Goal: Information Seeking & Learning: Learn about a topic

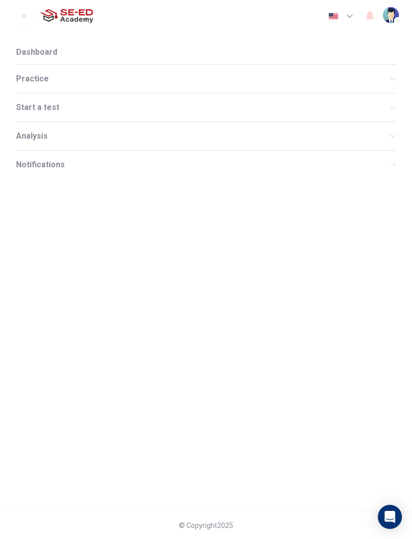
click at [26, 23] on button "open mobile menu" at bounding box center [24, 16] width 16 height 16
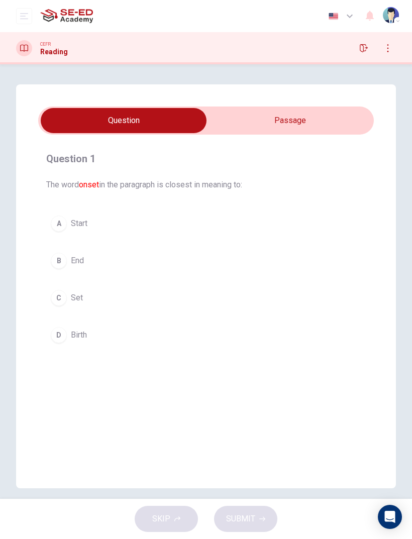
click at [333, 117] on input "checkbox" at bounding box center [124, 120] width 504 height 25
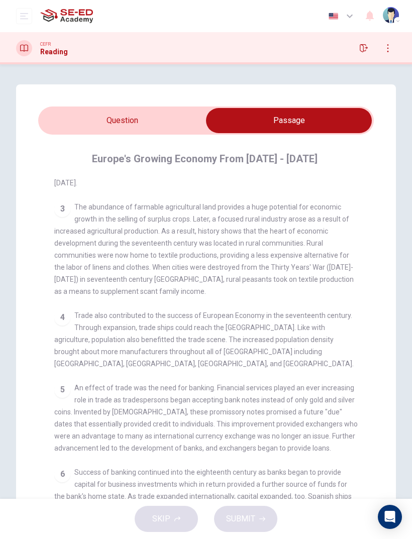
click at [74, 118] on input "checkbox" at bounding box center [289, 120] width 504 height 25
checkbox input "false"
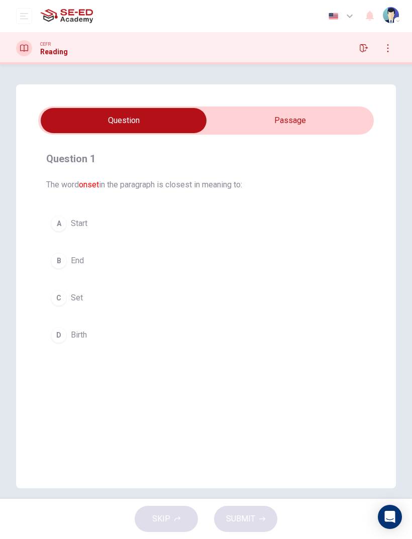
click at [30, 16] on button "open mobile menu" at bounding box center [24, 16] width 16 height 16
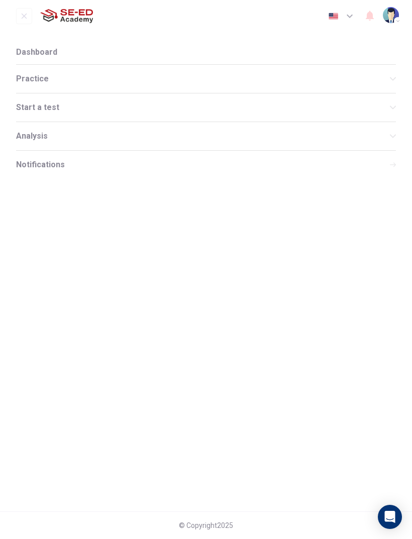
click at [26, 6] on div "Dashboard Practice Start a test Analysis English en ​ Witchayut Sombatkamrai" at bounding box center [206, 16] width 380 height 32
click at [30, 19] on button "open mobile menu" at bounding box center [24, 16] width 16 height 16
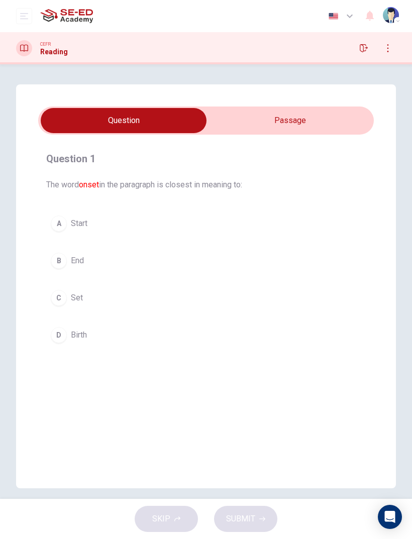
click at [361, 42] on button "button" at bounding box center [364, 48] width 16 height 16
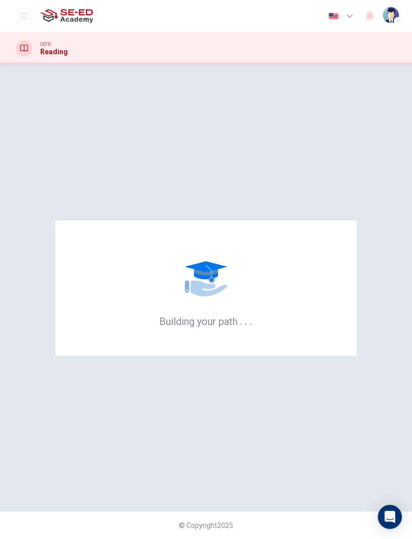
click at [349, 197] on div "Building your path . . ." at bounding box center [206, 287] width 380 height 407
click at [389, 169] on div "Building your path . . ." at bounding box center [206, 287] width 380 height 407
click at [384, 171] on div "Building your path . . ." at bounding box center [206, 287] width 380 height 407
click at [383, 170] on div "Building your path . . ." at bounding box center [206, 287] width 380 height 407
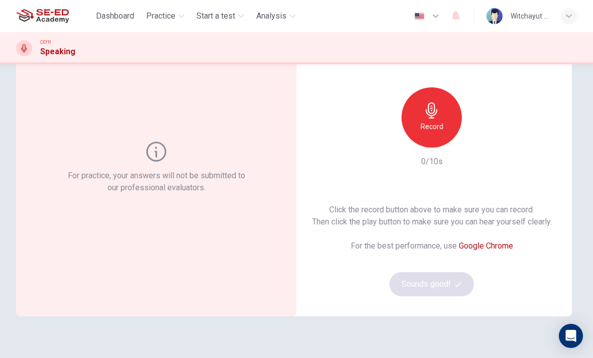
click at [165, 160] on icon at bounding box center [156, 152] width 20 height 20
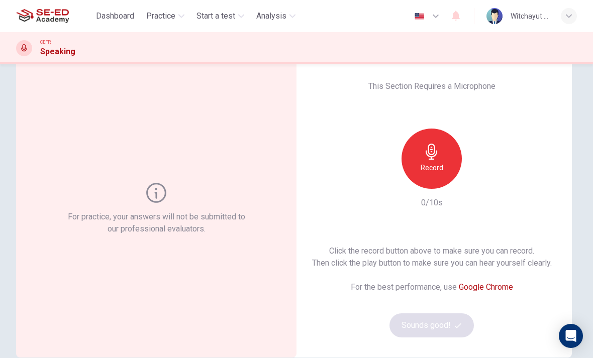
scroll to position [25, 0]
click at [152, 205] on div "For practice, your answers will not be submitted to our professional evaluators." at bounding box center [157, 209] width 182 height 52
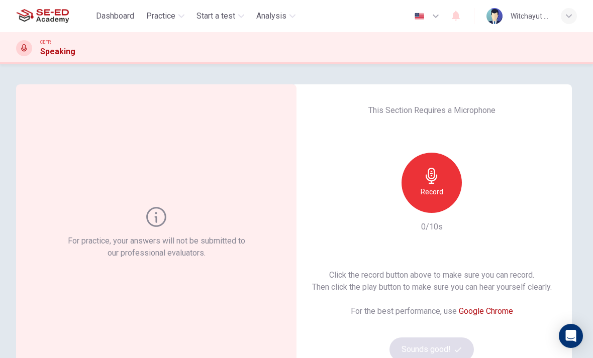
scroll to position [0, 0]
click at [148, 217] on icon at bounding box center [156, 217] width 20 height 20
click at [107, 20] on span "Dashboard" at bounding box center [115, 16] width 38 height 12
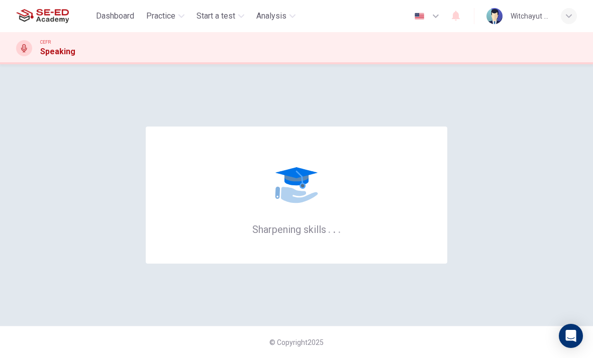
click at [166, 12] on span "Practice" at bounding box center [160, 16] width 29 height 12
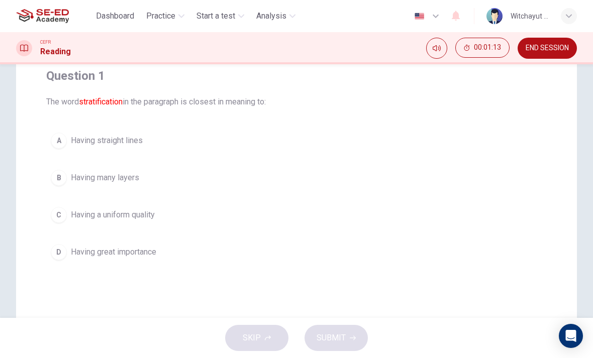
scroll to position [83, 0]
click at [61, 139] on div "A" at bounding box center [59, 140] width 16 height 16
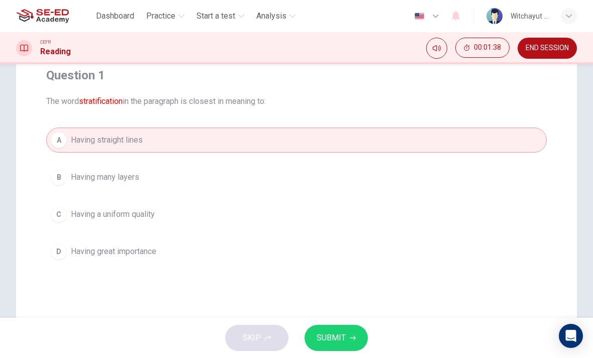
click at [347, 337] on button "SUBMIT" at bounding box center [336, 338] width 63 height 26
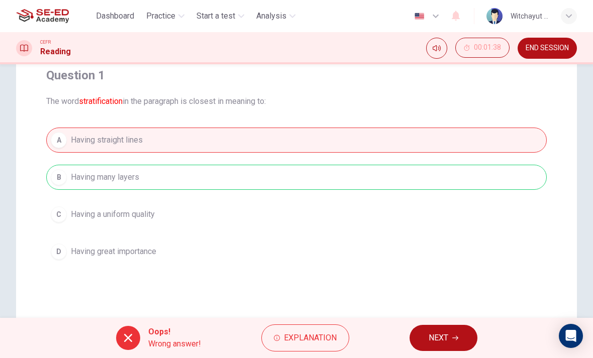
click at [446, 340] on span "NEXT" at bounding box center [439, 338] width 20 height 14
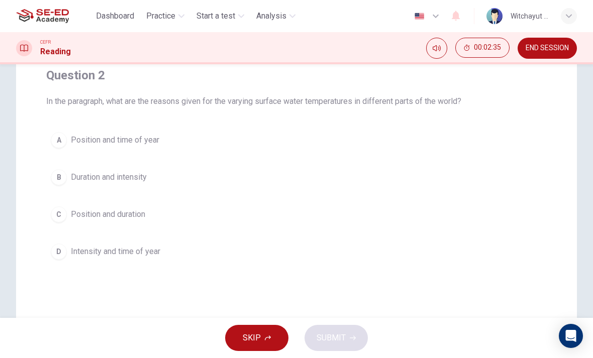
click at [140, 151] on button "A Position and time of year" at bounding box center [296, 140] width 501 height 25
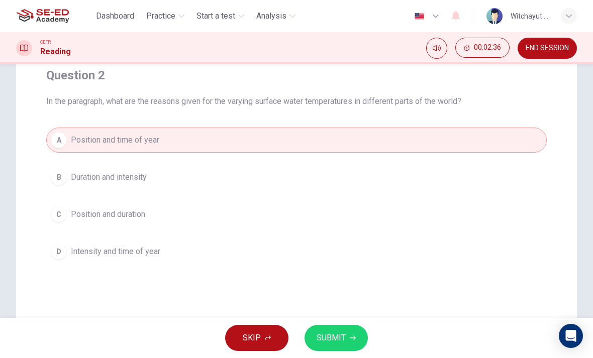
click at [321, 339] on span "SUBMIT" at bounding box center [331, 338] width 29 height 14
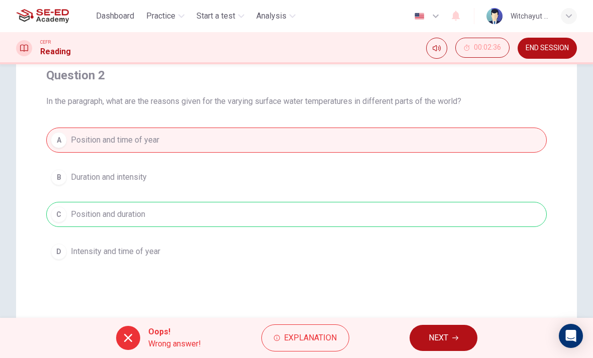
click at [435, 341] on span "NEXT" at bounding box center [439, 338] width 20 height 14
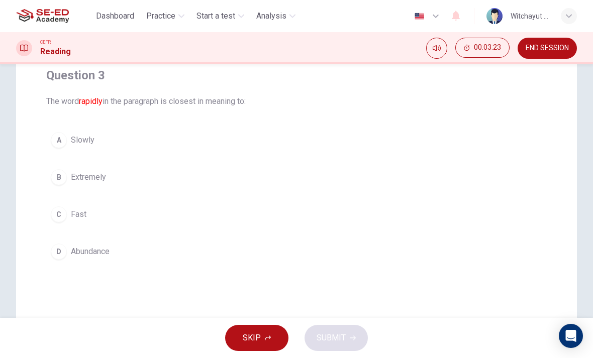
click at [86, 213] on span "Fast" at bounding box center [79, 215] width 16 height 12
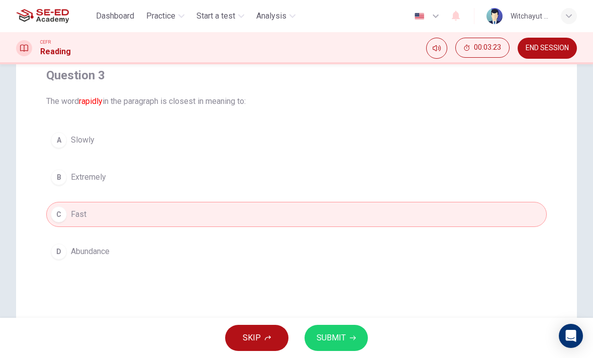
click at [341, 335] on span "SUBMIT" at bounding box center [331, 338] width 29 height 14
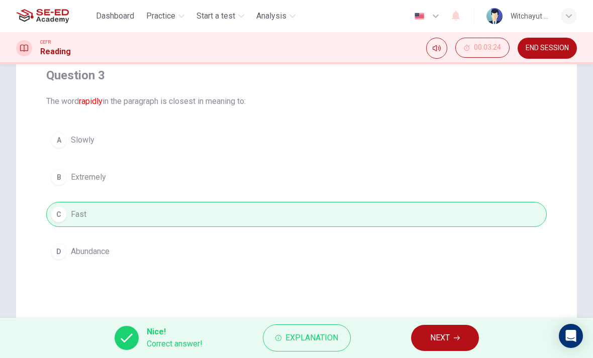
click at [437, 340] on span "NEXT" at bounding box center [440, 338] width 20 height 14
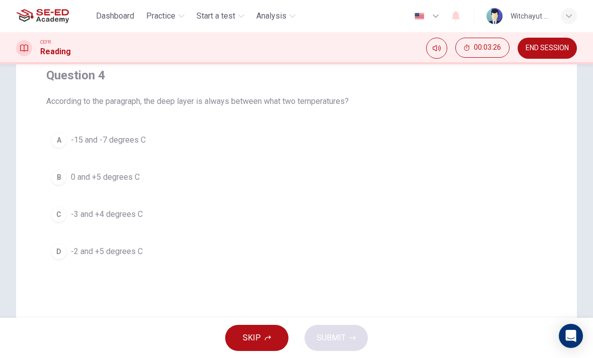
click at [175, 16] on span "Practice" at bounding box center [160, 16] width 29 height 12
click at [147, 256] on button "D -2 and +5 degrees C" at bounding box center [296, 251] width 501 height 25
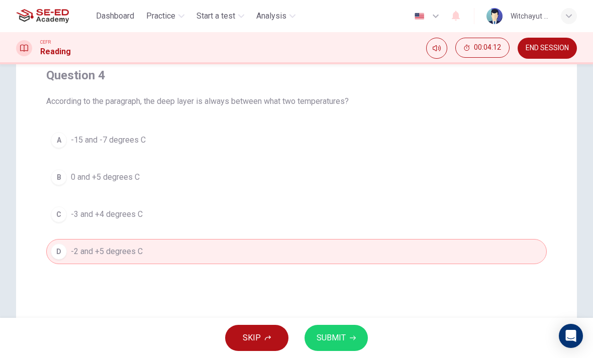
click at [355, 314] on div "Question 4 According to the paragraph, the deep layer is always between what tw…" at bounding box center [296, 203] width 561 height 404
click at [342, 335] on span "SUBMIT" at bounding box center [331, 338] width 29 height 14
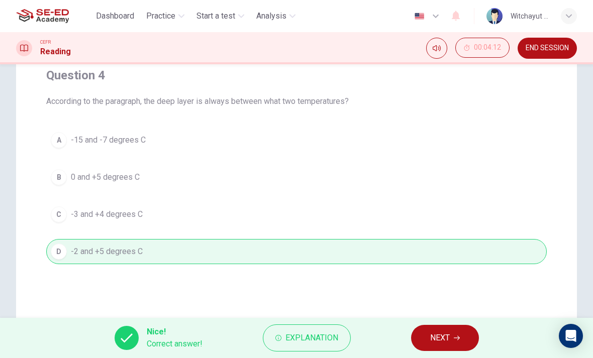
click at [444, 344] on span "NEXT" at bounding box center [440, 338] width 20 height 14
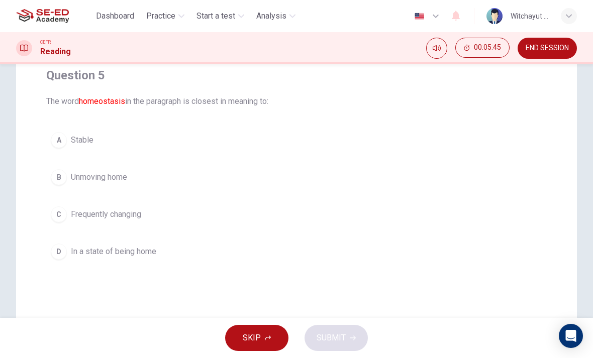
click at [54, 173] on div "B" at bounding box center [59, 177] width 16 height 16
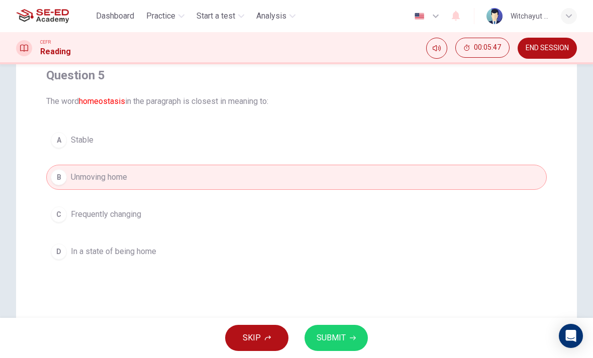
click at [343, 331] on span "SUBMIT" at bounding box center [331, 338] width 29 height 14
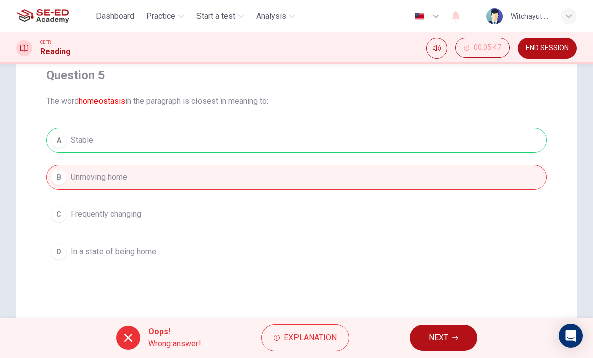
click at [443, 332] on span "NEXT" at bounding box center [439, 338] width 20 height 14
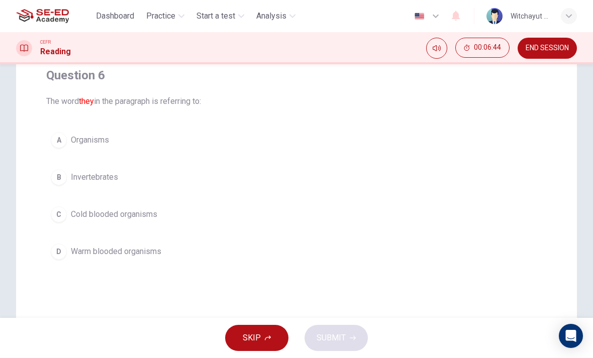
click at [249, 317] on div "Question 6 The word they in the paragraph is referring to: A Organisms B Invert…" at bounding box center [296, 203] width 561 height 404
click at [241, 333] on button "SKIP" at bounding box center [256, 338] width 63 height 26
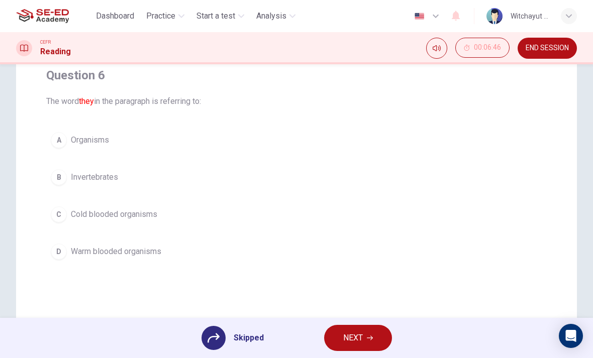
click at [220, 343] on div at bounding box center [214, 338] width 24 height 24
click at [355, 343] on span "NEXT" at bounding box center [353, 338] width 20 height 14
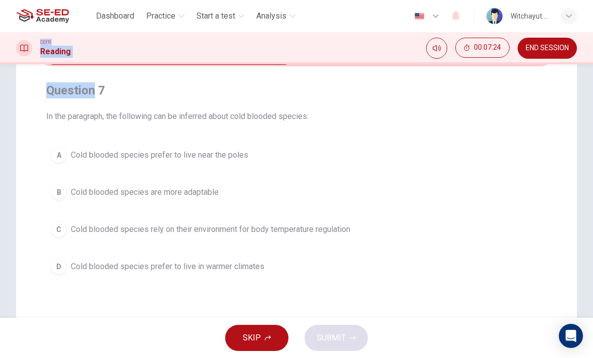
scroll to position [65, 0]
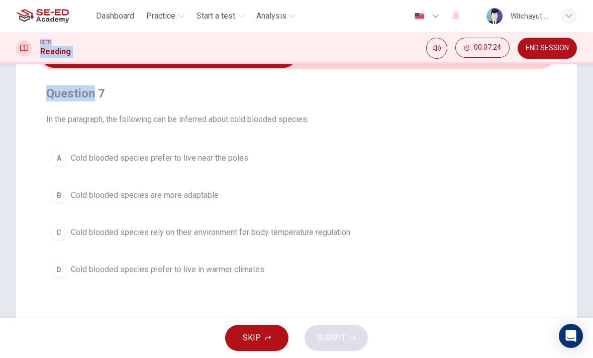
click at [35, 133] on div "Question 7 In the paragraph, the following can be inferred about cold blooded s…" at bounding box center [296, 221] width 561 height 404
click at [65, 230] on div "C" at bounding box center [59, 233] width 16 height 16
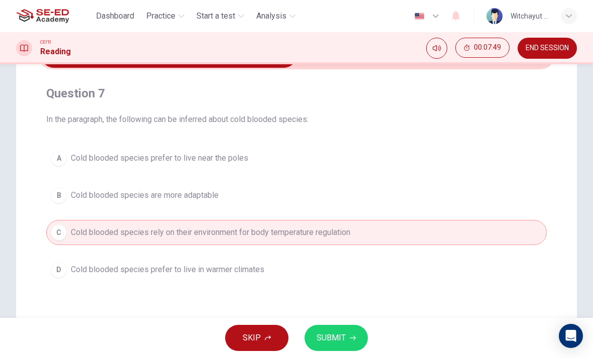
click at [333, 341] on span "SUBMIT" at bounding box center [331, 338] width 29 height 14
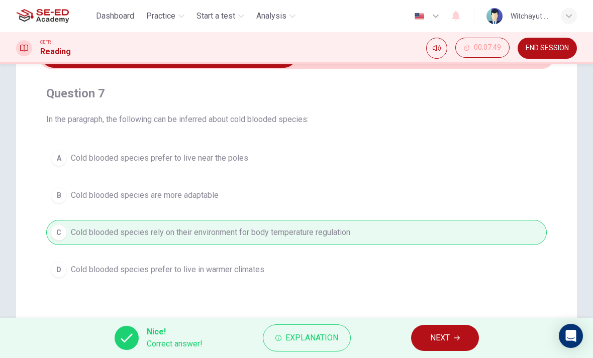
click at [449, 329] on button "NEXT" at bounding box center [445, 338] width 68 height 26
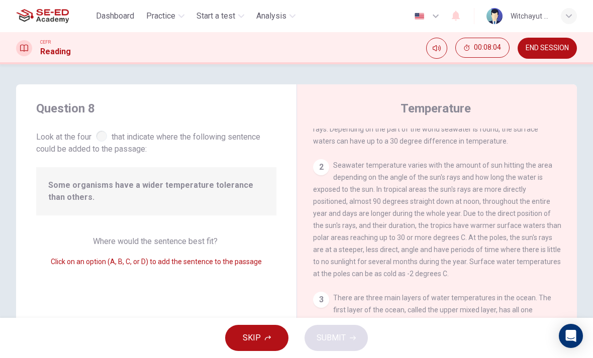
scroll to position [45, 0]
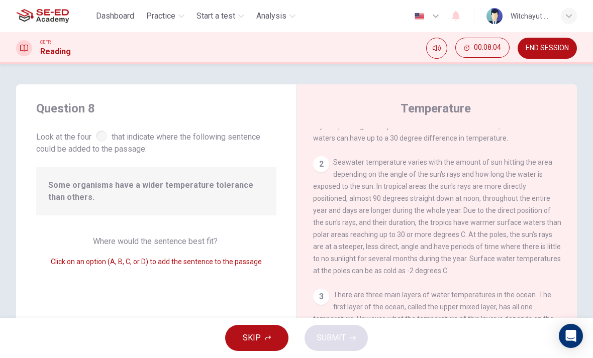
click at [206, 171] on div "Some organisms have a wider temperature tolerance than others." at bounding box center [156, 191] width 240 height 48
click at [122, 158] on div "Question 8 Look at the four that indicate where the following sentence could be…" at bounding box center [156, 258] width 281 height 349
click at [109, 118] on div "Question 8 Look at the four that indicate where the following sentence could be…" at bounding box center [156, 128] width 240 height 55
click at [149, 195] on span "Some organisms have a wider temperature tolerance than others." at bounding box center [156, 191] width 216 height 24
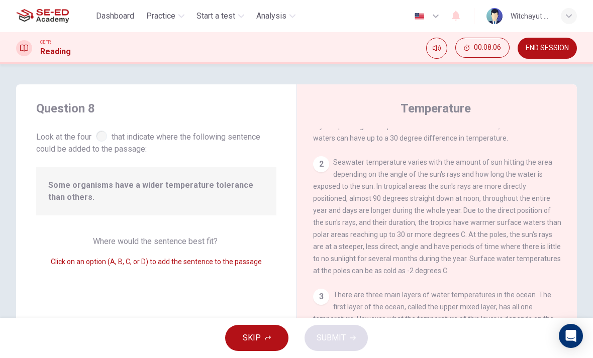
click at [84, 174] on div "Some organisms have a wider temperature tolerance than others." at bounding box center [156, 191] width 240 height 48
click at [90, 132] on span "Look at the four that indicate where the following sentence could be added to t…" at bounding box center [156, 142] width 240 height 27
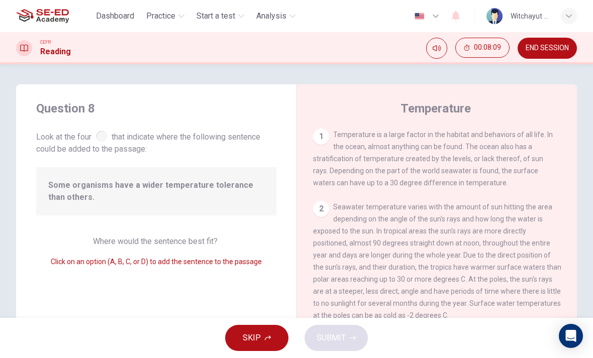
scroll to position [0, 0]
click at [328, 143] on div "1 Temperature is a large factor in the habitat and behaviors of all life. In th…" at bounding box center [437, 159] width 248 height 60
click at [423, 178] on div "1 Temperature is a large factor in the habitat and behaviors of all life. In th…" at bounding box center [437, 159] width 248 height 60
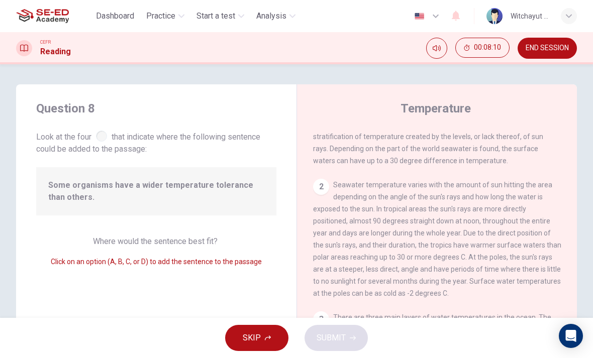
scroll to position [23, 0]
click at [193, 170] on div "Some organisms have a wider temperature tolerance than others." at bounding box center [156, 191] width 240 height 48
click at [101, 130] on span "Look at the four that indicate where the following sentence could be added to t…" at bounding box center [156, 142] width 240 height 27
click at [152, 203] on span "Some organisms have a wider temperature tolerance than others." at bounding box center [156, 191] width 216 height 24
click at [104, 175] on div "Some organisms have a wider temperature tolerance than others." at bounding box center [156, 191] width 240 height 48
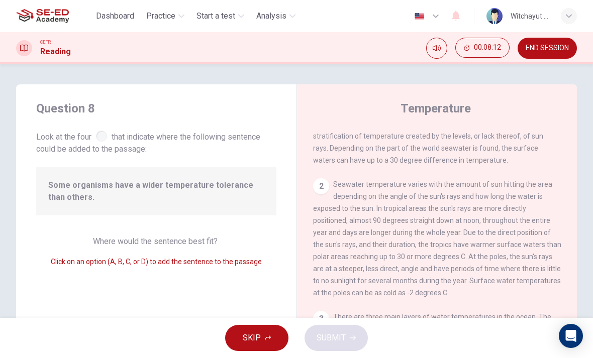
click at [146, 244] on span "Where would the sentence best fit?" at bounding box center [156, 242] width 127 height 10
click at [117, 258] on span "Click on an option (A, B, C, or D) to add the sentence to the passage" at bounding box center [156, 262] width 211 height 8
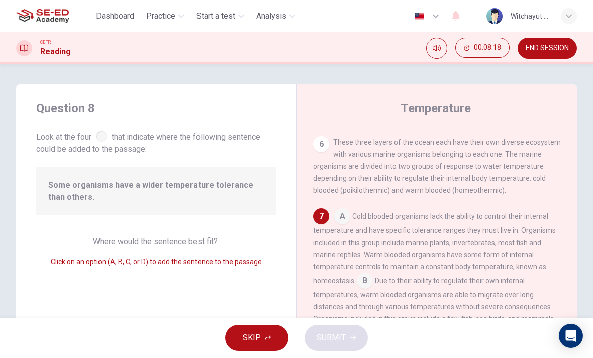
scroll to position [445, 0]
click at [343, 231] on span "Cold blooded organisms lack the ability to control their internal temperature a…" at bounding box center [434, 249] width 243 height 72
click at [348, 220] on input at bounding box center [342, 218] width 16 height 16
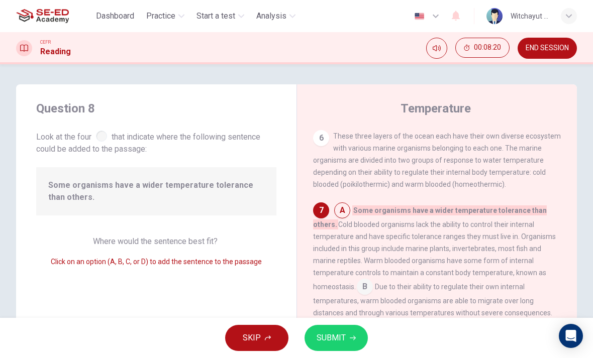
click at [366, 263] on span "Cold blooded organisms lack the ability to control their internal temperature a…" at bounding box center [434, 256] width 243 height 70
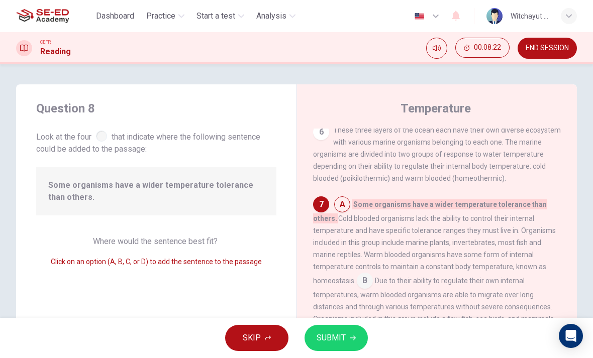
scroll to position [457, 0]
click at [174, 21] on span "Practice" at bounding box center [160, 16] width 29 height 12
click at [173, 15] on span "Practice" at bounding box center [160, 16] width 29 height 12
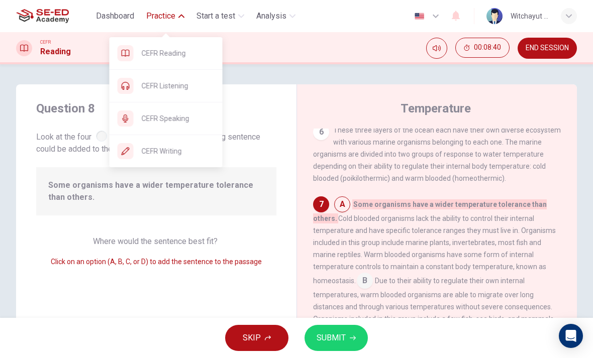
click at [174, 90] on span "CEFR Listening" at bounding box center [178, 86] width 73 height 12
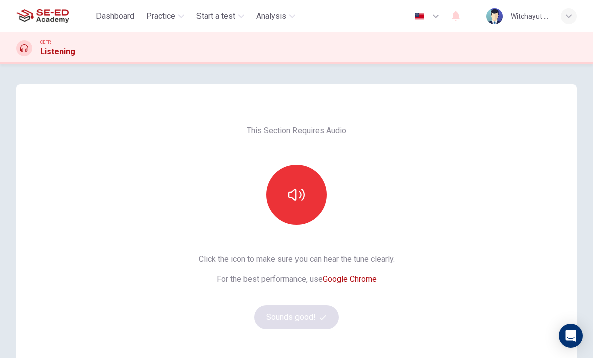
click at [298, 195] on icon "button" at bounding box center [297, 195] width 16 height 16
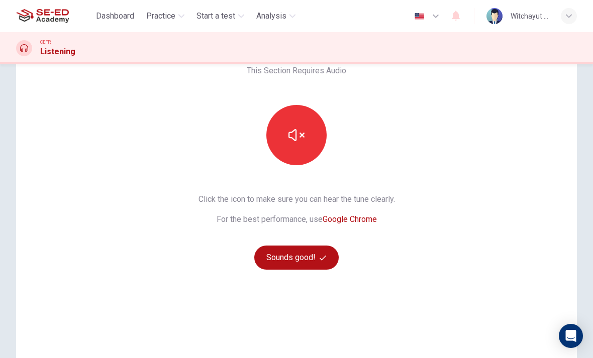
scroll to position [51, 0]
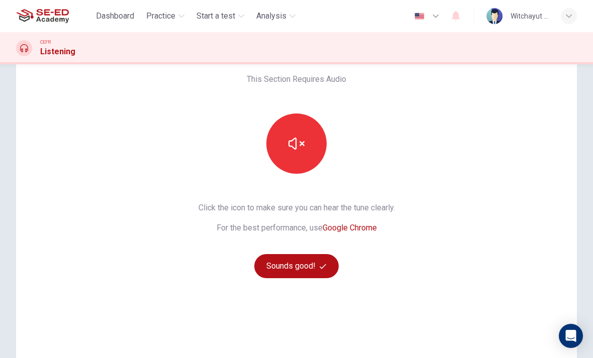
click at [294, 137] on icon "button" at bounding box center [297, 144] width 16 height 16
click at [302, 133] on button "button" at bounding box center [296, 144] width 60 height 60
click at [305, 140] on button "button" at bounding box center [296, 144] width 60 height 60
click at [299, 131] on button "button" at bounding box center [296, 144] width 60 height 60
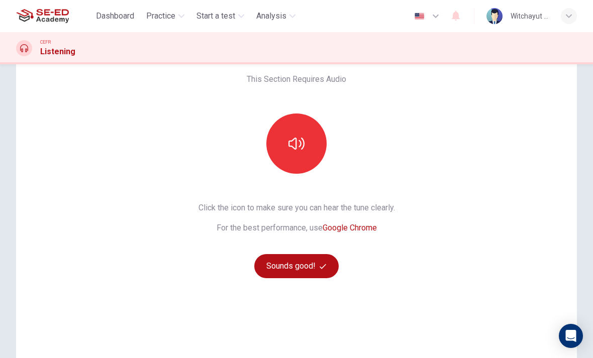
click at [288, 270] on button "Sounds good!" at bounding box center [296, 266] width 84 height 24
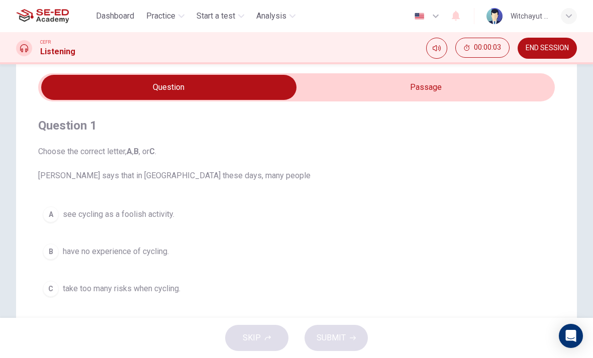
scroll to position [33, 0]
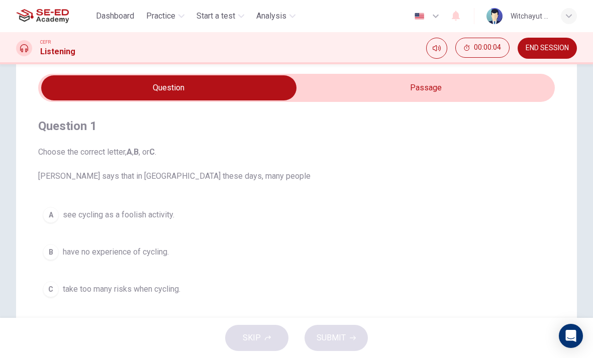
click at [139, 156] on b "B" at bounding box center [136, 152] width 5 height 10
click at [159, 183] on div "Question 1 Choose the correct letter, A , B , or C . Jack says that in London t…" at bounding box center [296, 210] width 517 height 216
click at [433, 47] on icon "Mute" at bounding box center [437, 48] width 8 height 6
click at [435, 50] on icon "Unmute" at bounding box center [437, 48] width 8 height 8
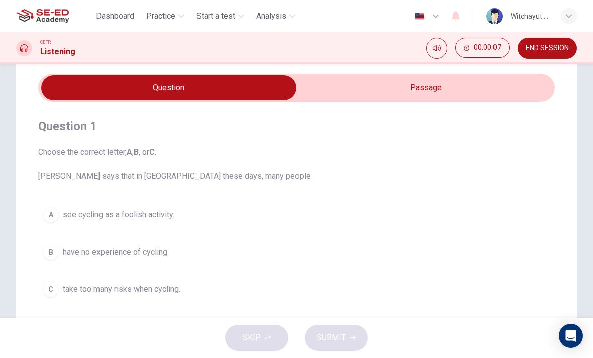
click at [438, 86] on input "checkbox" at bounding box center [168, 87] width 775 height 25
checkbox input "true"
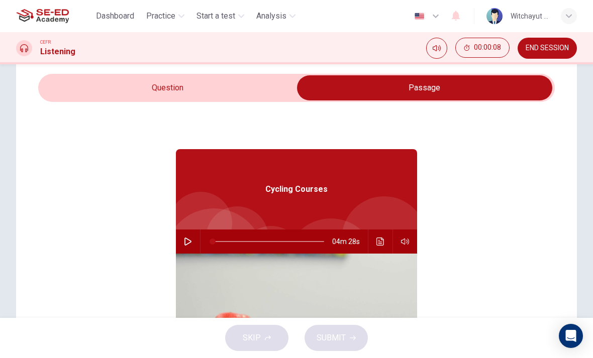
click at [183, 234] on button "button" at bounding box center [188, 242] width 16 height 24
click at [185, 244] on icon "button" at bounding box center [188, 242] width 8 height 8
type input "1"
click at [206, 84] on input "checkbox" at bounding box center [424, 87] width 775 height 25
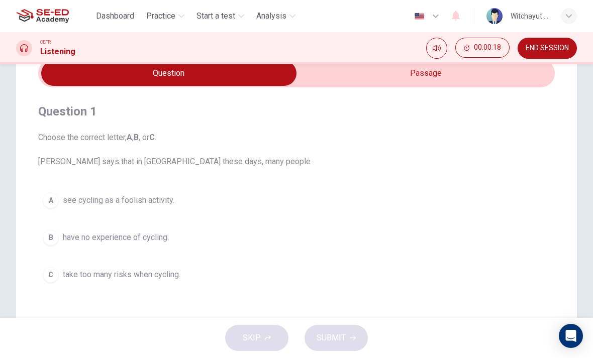
scroll to position [31, 0]
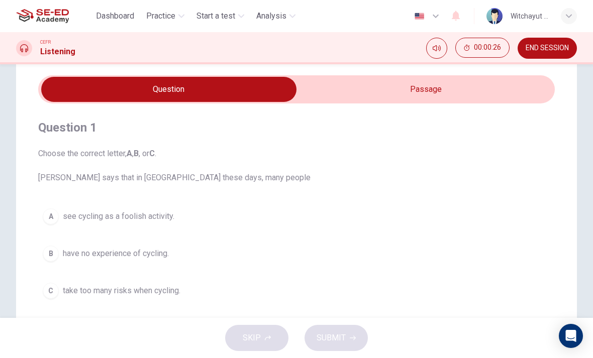
click at [425, 97] on input "checkbox" at bounding box center [168, 89] width 775 height 25
checkbox input "true"
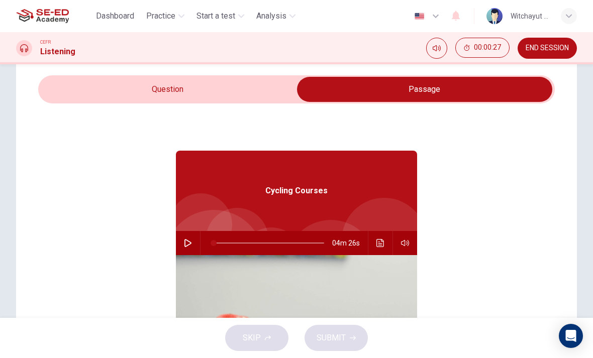
click at [189, 255] on button "button" at bounding box center [188, 243] width 16 height 24
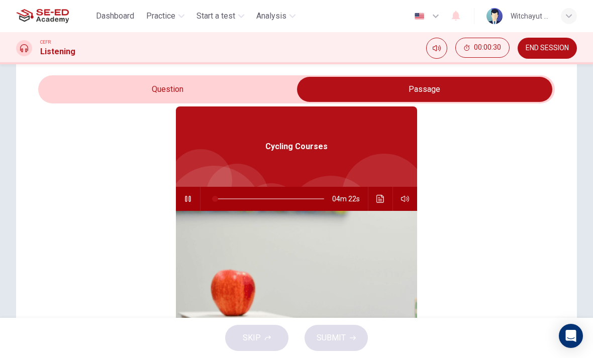
scroll to position [43, 0]
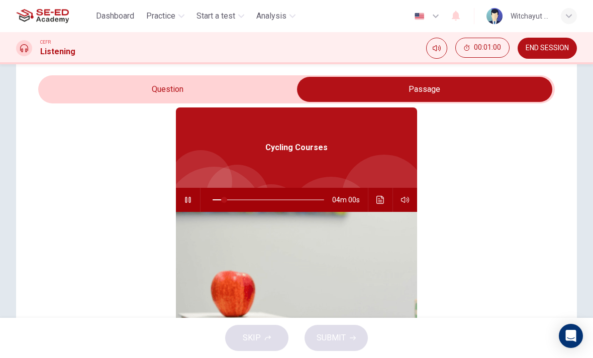
type input "11"
click at [286, 85] on input "checkbox" at bounding box center [424, 89] width 775 height 25
checkbox input "false"
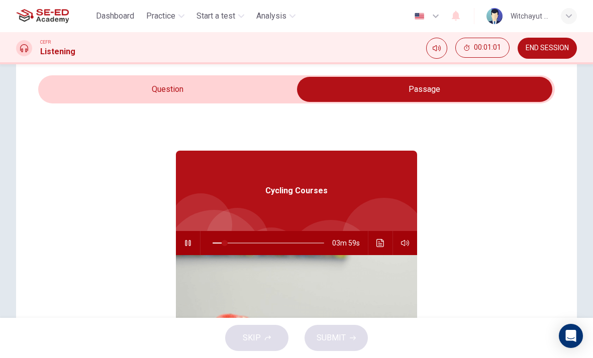
type input "11"
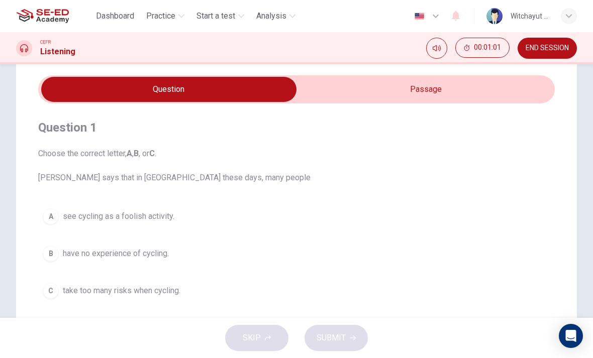
click at [344, 96] on input "checkbox" at bounding box center [168, 89] width 775 height 25
checkbox input "true"
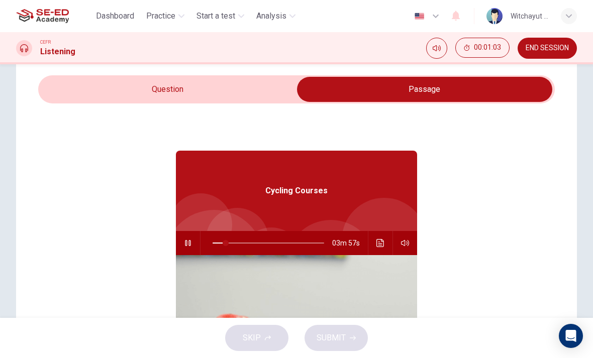
type input "12"
click at [241, 83] on input "checkbox" at bounding box center [424, 89] width 775 height 25
checkbox input "false"
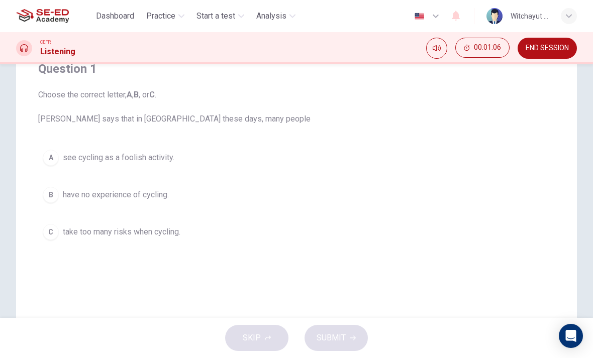
scroll to position [87, 0]
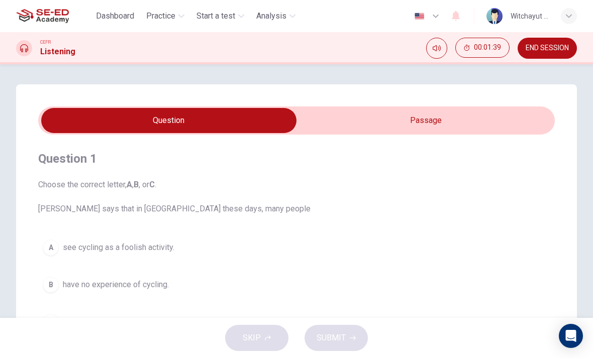
type input "25"
click at [406, 127] on input "checkbox" at bounding box center [168, 120] width 775 height 25
checkbox input "true"
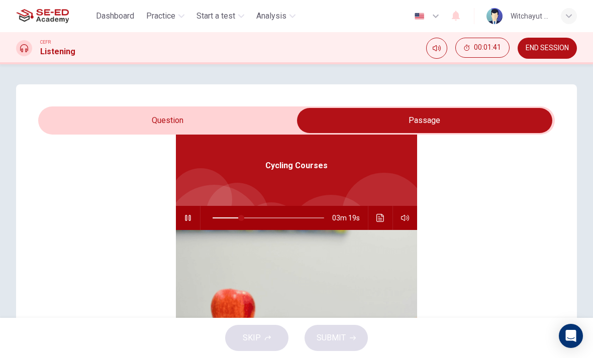
scroll to position [56, 0]
click at [192, 216] on button "button" at bounding box center [188, 218] width 16 height 24
type input "26"
click at [198, 113] on input "checkbox" at bounding box center [424, 120] width 775 height 25
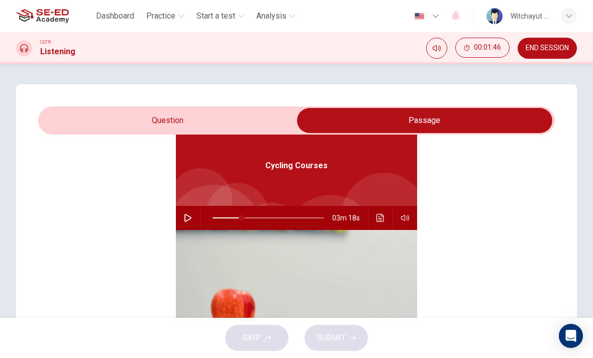
checkbox input "false"
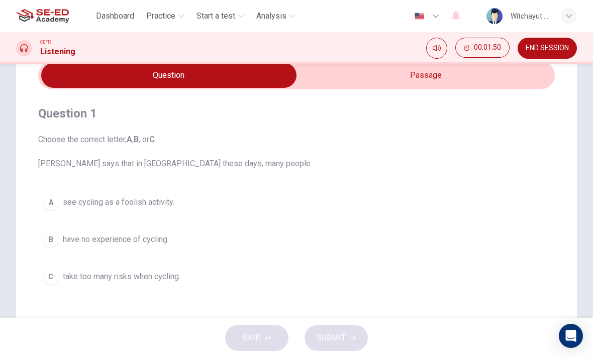
scroll to position [44, 0]
click at [173, 274] on span "take too many risks when cycling." at bounding box center [122, 278] width 118 height 12
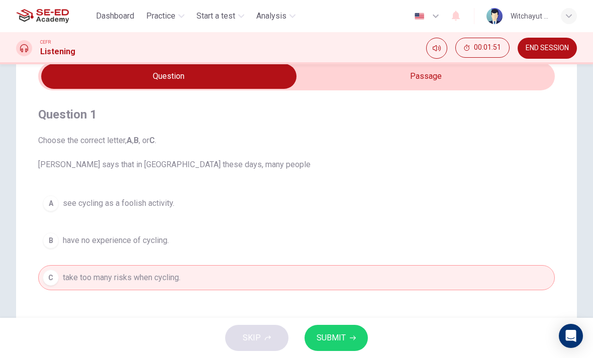
click at [344, 345] on button "SUBMIT" at bounding box center [336, 338] width 63 height 26
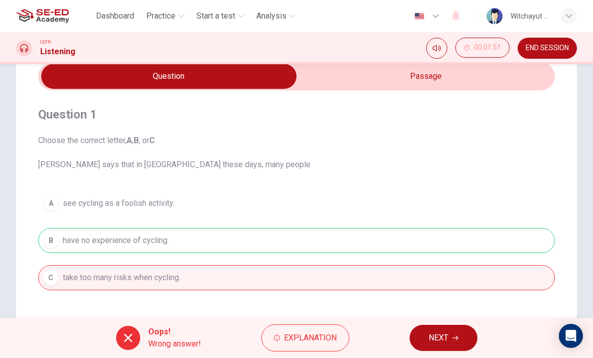
click at [175, 16] on span "Practice" at bounding box center [160, 16] width 29 height 12
click at [174, 16] on span "Practice" at bounding box center [160, 16] width 29 height 12
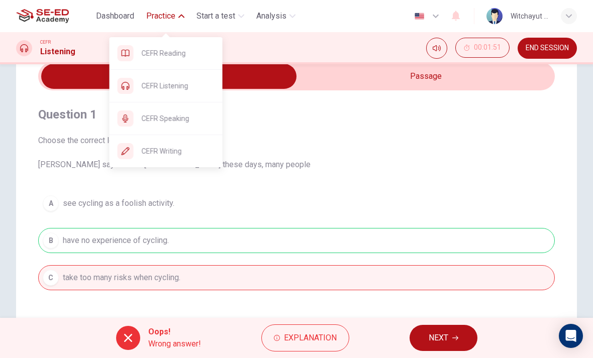
click at [180, 119] on span "CEFR Speaking" at bounding box center [178, 119] width 73 height 12
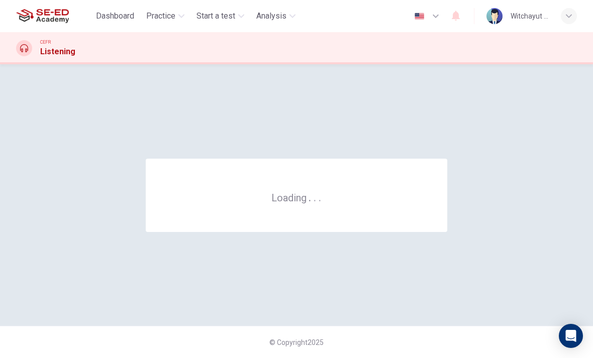
scroll to position [0, 0]
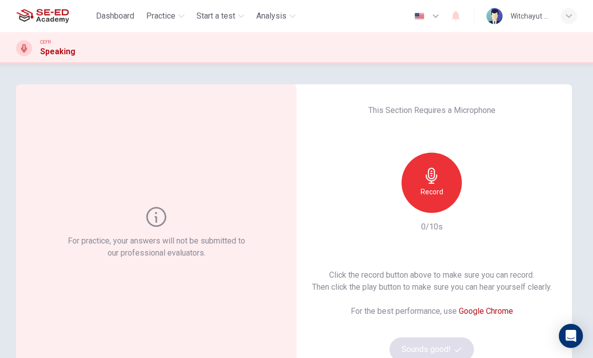
click at [153, 228] on div "For practice, your answers will not be submitted to our professional evaluators." at bounding box center [157, 233] width 182 height 52
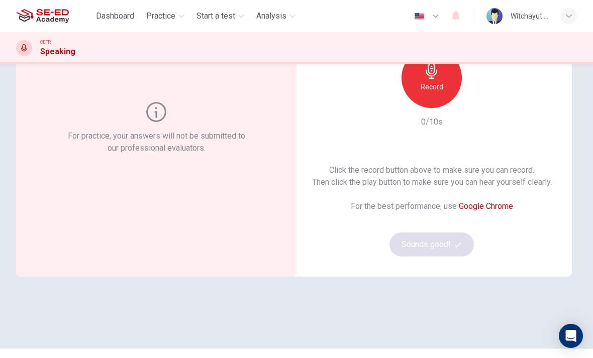
scroll to position [103, 0]
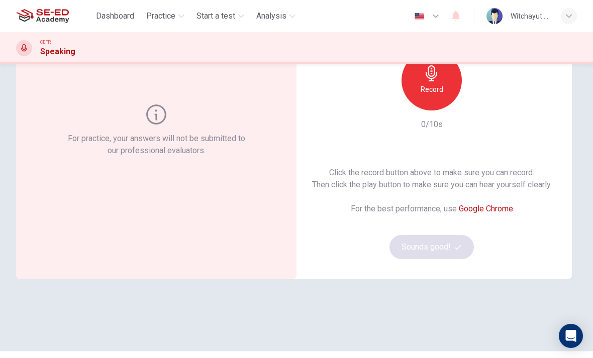
click at [447, 73] on div "Record" at bounding box center [432, 80] width 60 height 60
click at [430, 90] on h6 "Stop" at bounding box center [431, 89] width 15 height 12
click at [439, 249] on button "Sounds good!" at bounding box center [432, 247] width 84 height 24
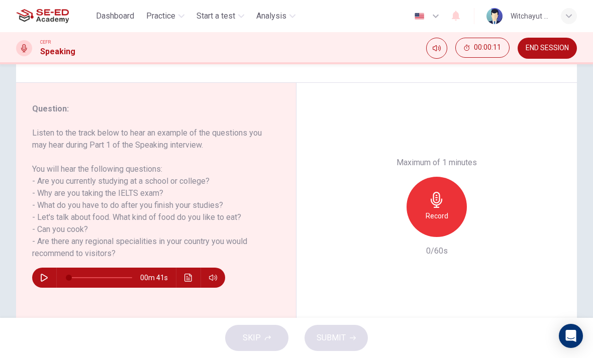
click at [39, 277] on button "button" at bounding box center [44, 278] width 16 height 20
click at [49, 271] on button "button" at bounding box center [44, 278] width 16 height 20
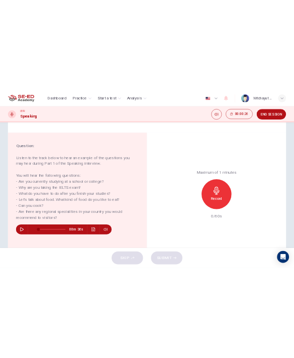
scroll to position [99, 0]
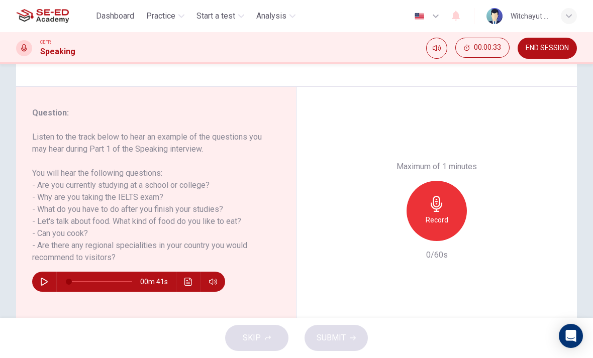
click at [206, 289] on div "00m 41s" at bounding box center [128, 282] width 193 height 20
click at [206, 288] on div "00m 41s" at bounding box center [128, 282] width 193 height 20
click at [219, 273] on div "00m 41s" at bounding box center [128, 282] width 193 height 20
click at [216, 286] on icon "button" at bounding box center [213, 282] width 8 height 8
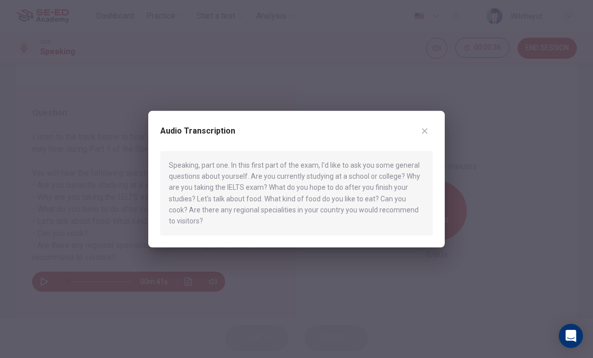
click at [242, 299] on div at bounding box center [296, 179] width 593 height 358
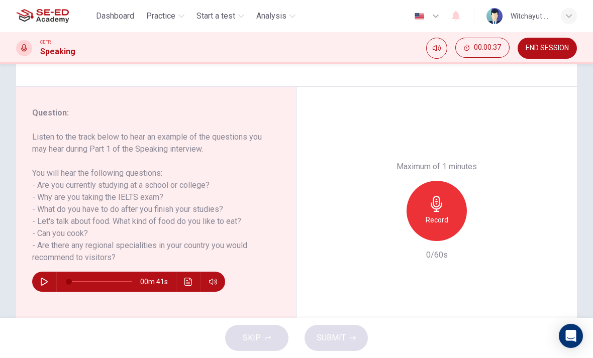
click at [48, 287] on button "button" at bounding box center [44, 282] width 16 height 20
type input "5"
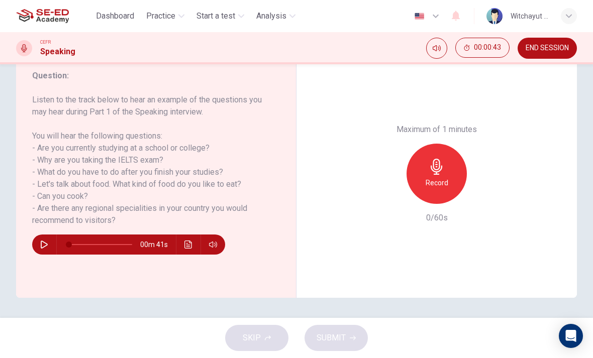
scroll to position [136, 0]
click at [45, 244] on icon "button" at bounding box center [44, 245] width 8 height 8
click at [42, 236] on button "button" at bounding box center [44, 245] width 16 height 20
type input "38"
click at [175, 17] on span "Practice" at bounding box center [160, 16] width 29 height 12
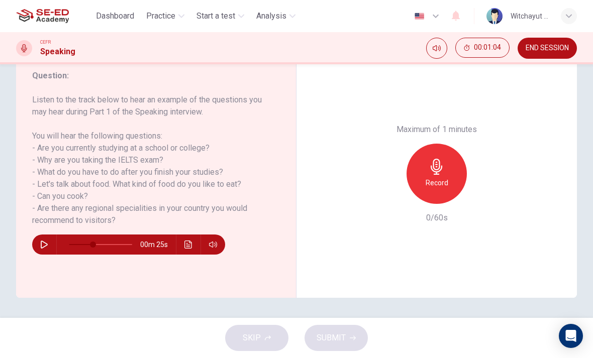
click at [309, 233] on div "Question : Listen to the track below to hear an example of the questions you ma…" at bounding box center [296, 174] width 561 height 248
click at [227, 16] on span "Start a test" at bounding box center [216, 16] width 39 height 12
click at [303, 111] on div "Maximum of 1 minutes Record 0/60s" at bounding box center [437, 174] width 281 height 248
click at [112, 17] on span "Dashboard" at bounding box center [115, 16] width 38 height 12
